Goal: Go to known website: Go to known website

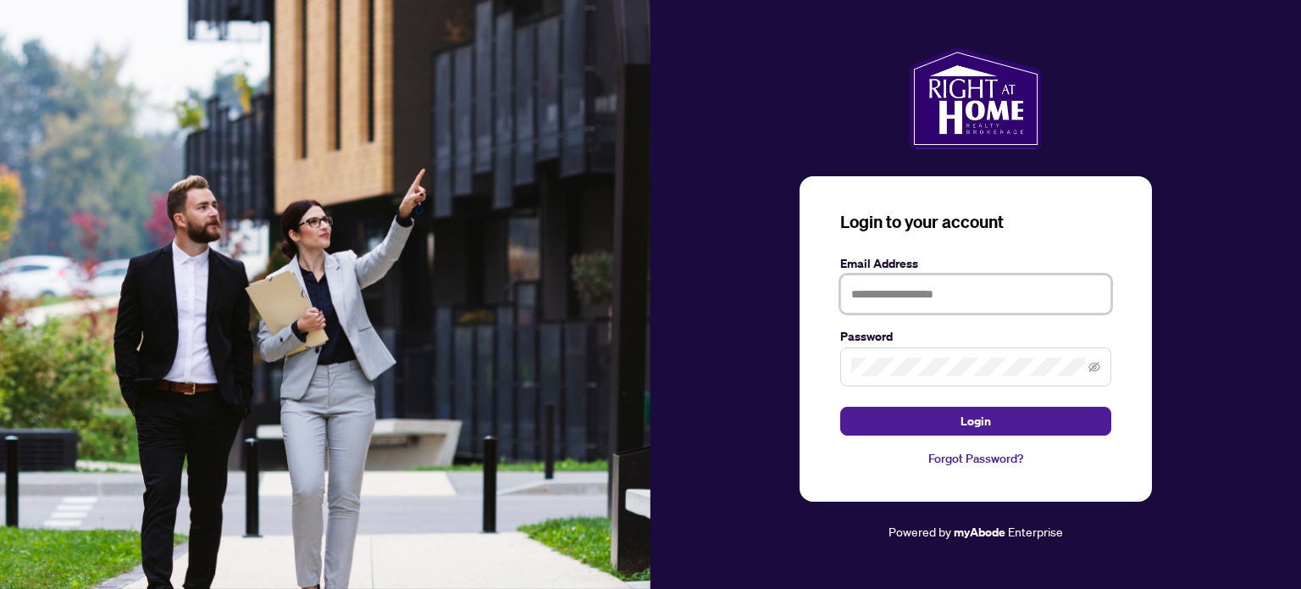
click at [911, 301] on input "text" at bounding box center [975, 293] width 271 height 39
type input "**********"
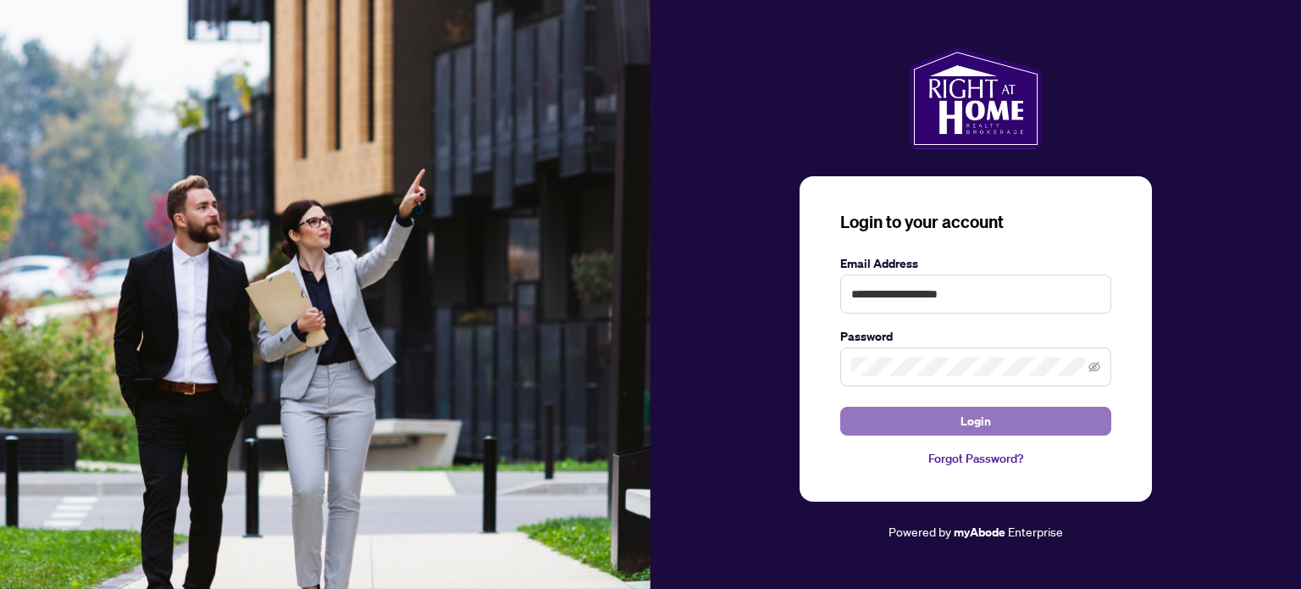
click at [994, 428] on button "Login" at bounding box center [975, 421] width 271 height 29
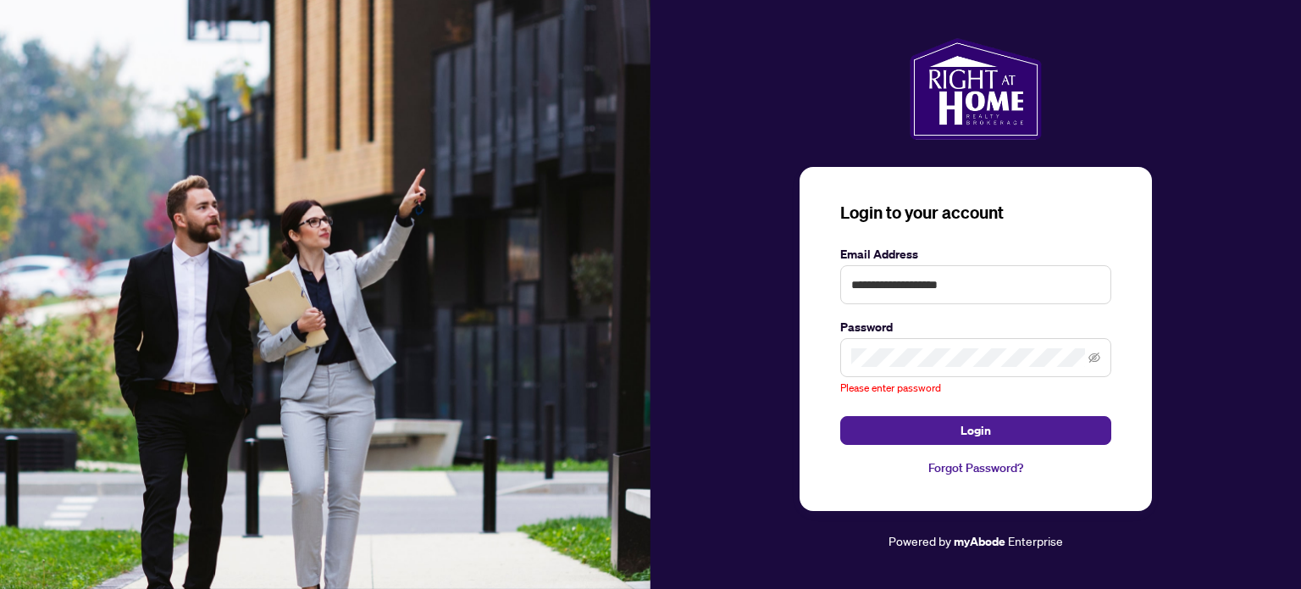
click at [942, 340] on span at bounding box center [975, 357] width 271 height 39
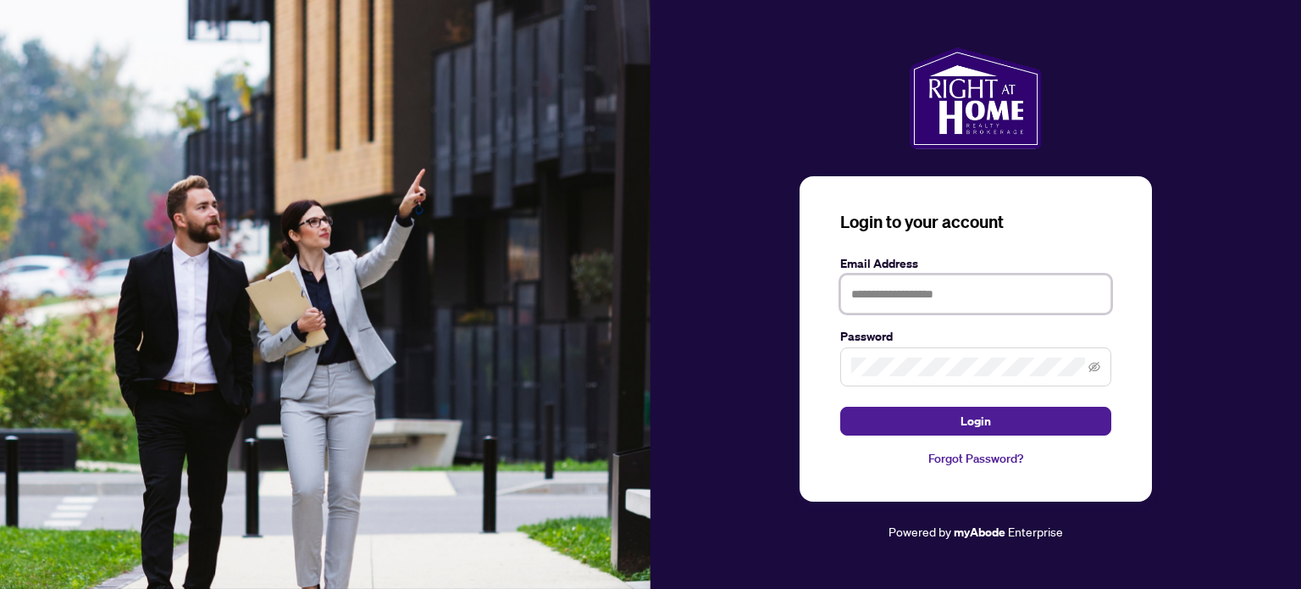
click at [905, 302] on input "text" at bounding box center [975, 293] width 271 height 39
type input "**********"
click at [928, 355] on span at bounding box center [975, 366] width 271 height 39
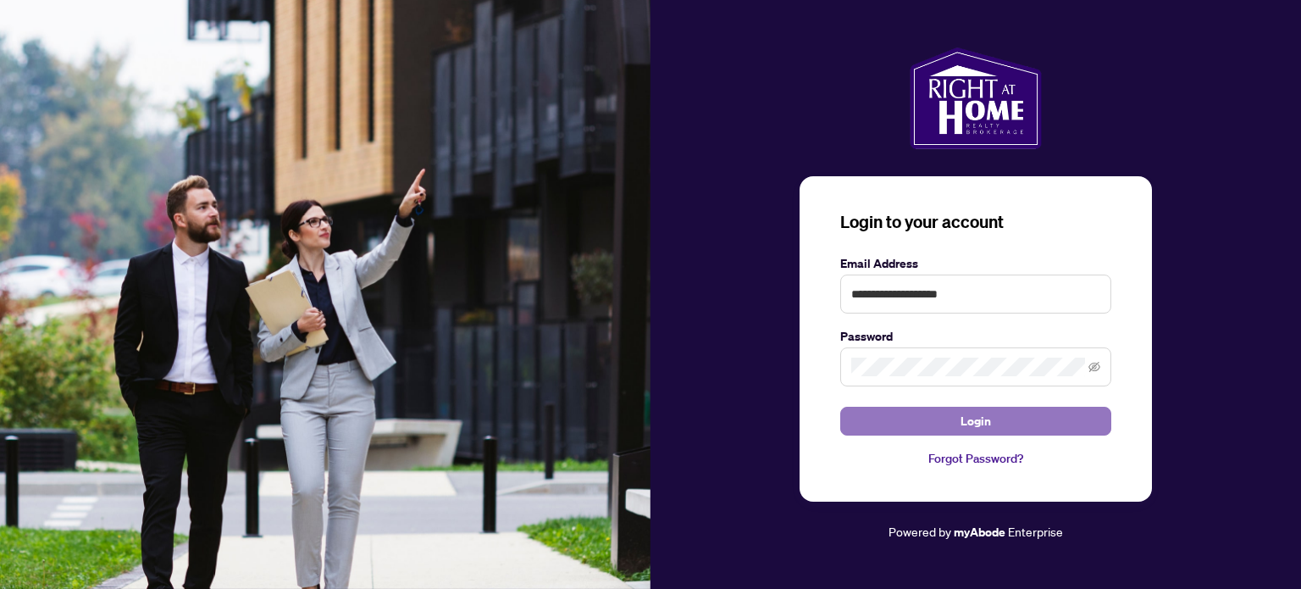
click at [949, 414] on button "Login" at bounding box center [975, 421] width 271 height 29
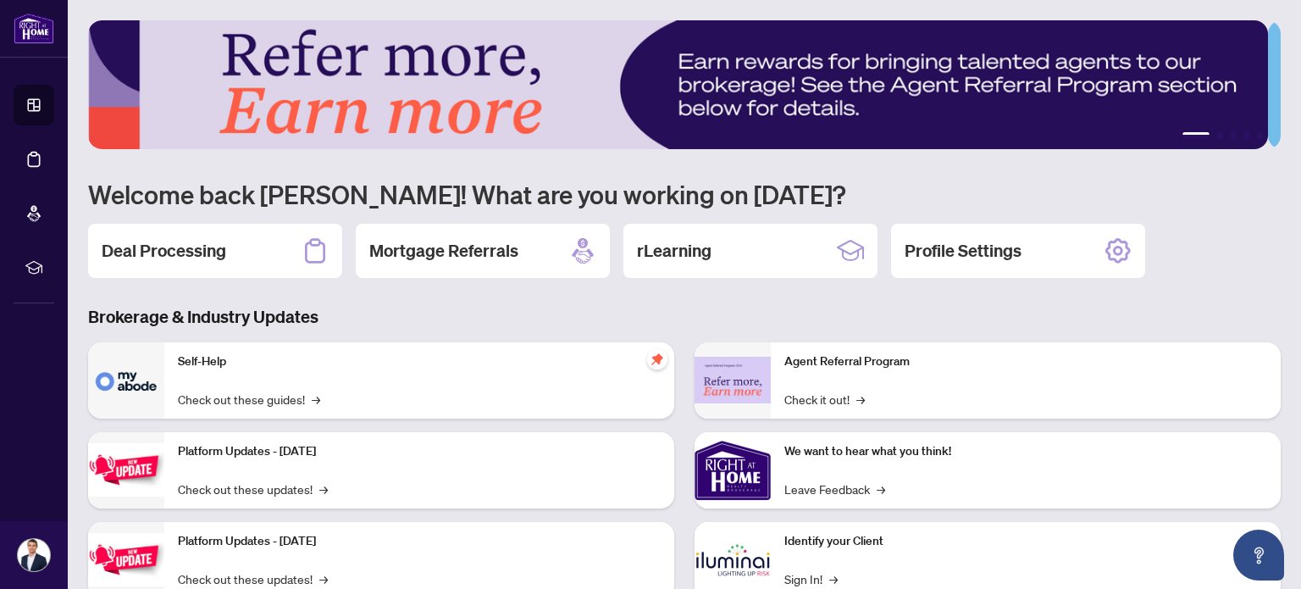
scroll to position [142, 0]
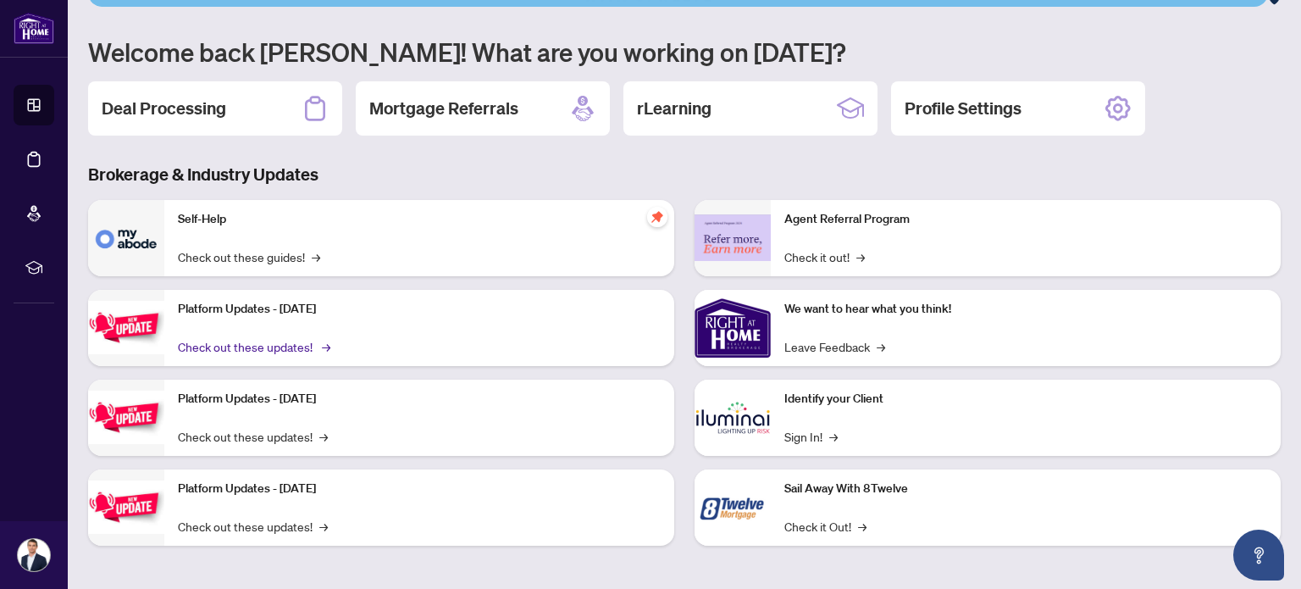
click at [301, 345] on link "Check out these updates! →" at bounding box center [253, 346] width 150 height 19
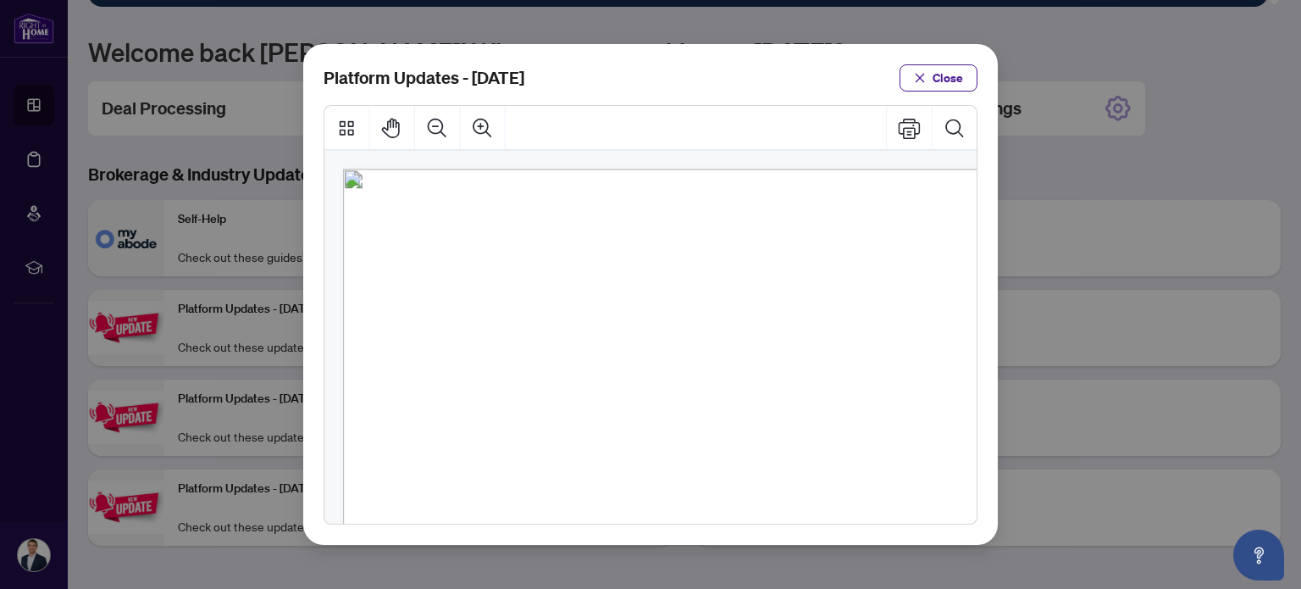
click at [1226, 75] on div "Platform Updates - July 21, 2025 Close" at bounding box center [650, 294] width 1301 height 589
click at [932, 86] on button "Close" at bounding box center [938, 77] width 78 height 27
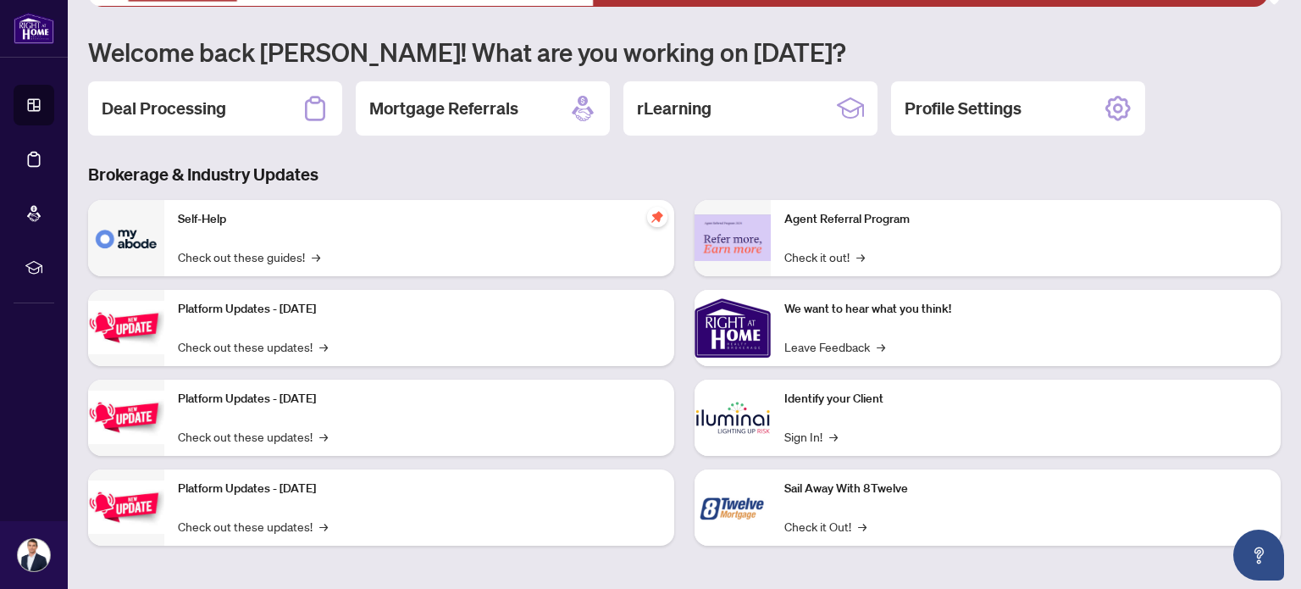
scroll to position [0, 0]
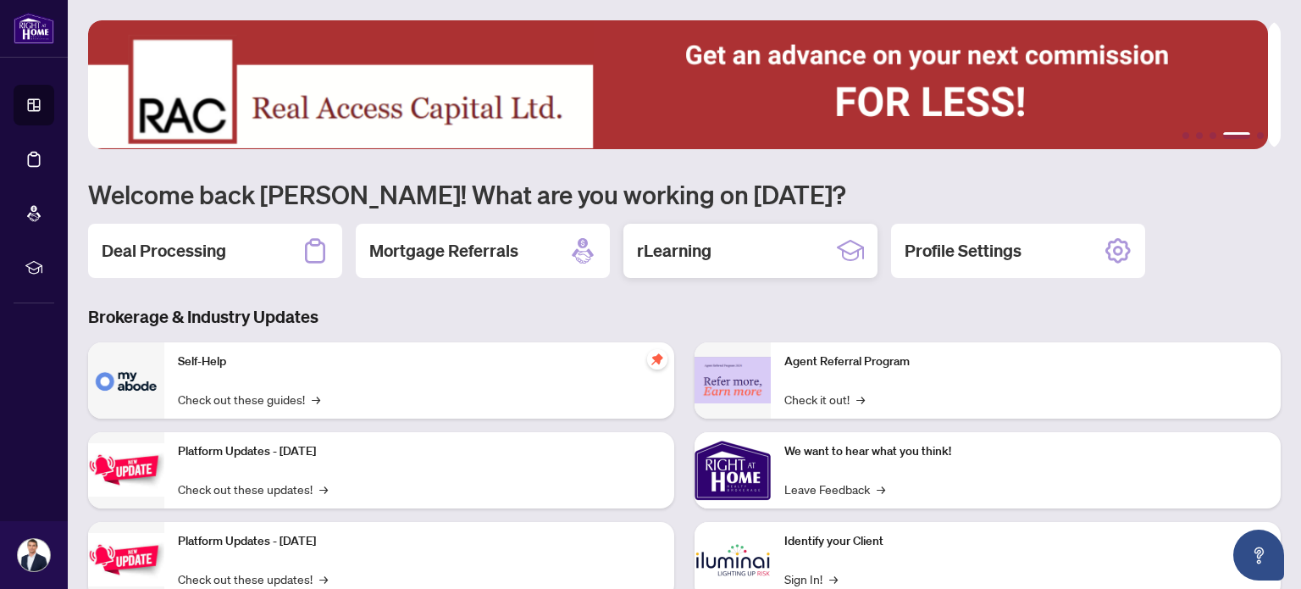
click at [761, 253] on div "rLearning" at bounding box center [750, 251] width 254 height 54
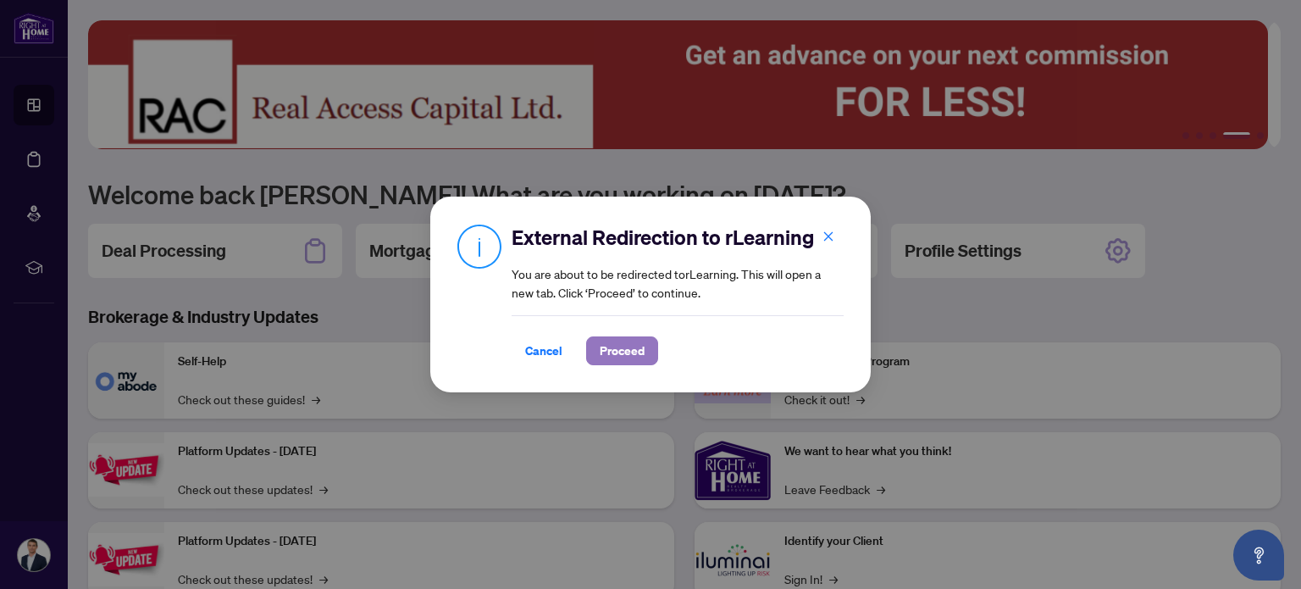
click at [610, 360] on span "Proceed" at bounding box center [622, 350] width 45 height 27
